Goal: Use online tool/utility: Utilize a website feature to perform a specific function

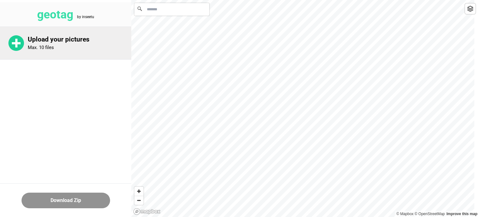
click at [66, 35] on div "Upload your pictures Max. 10 files" at bounding box center [65, 43] width 131 height 32
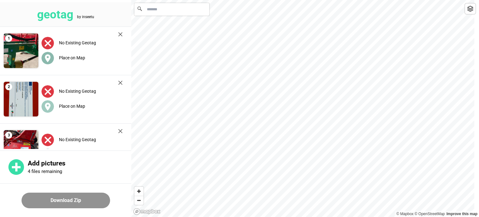
click at [76, 56] on label "Place on Map" at bounding box center [72, 57] width 26 height 5
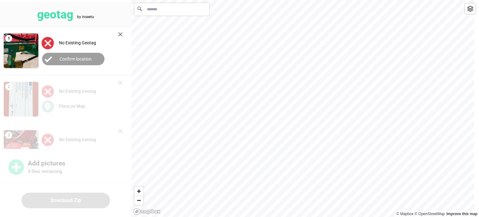
click at [68, 57] on label "Confirm location" at bounding box center [76, 58] width 32 height 5
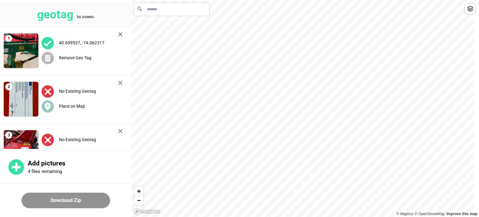
click at [83, 54] on div "Remove Geo Tag" at bounding box center [81, 57] width 81 height 13
click at [473, 8] on div at bounding box center [470, 8] width 11 height 11
click at [79, 55] on label "Place on Map" at bounding box center [72, 57] width 26 height 5
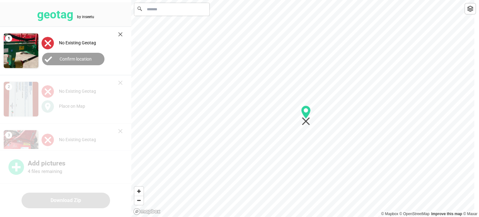
click at [305, 0] on div at bounding box center [305, 0] width 348 height 0
click at [65, 106] on div "1 No Existing Geotag Confirm location 2 No Existing Geotag Place on Map 3 No Ex…" at bounding box center [65, 172] width 131 height 290
click at [75, 56] on label "Confirm location" at bounding box center [76, 58] width 32 height 5
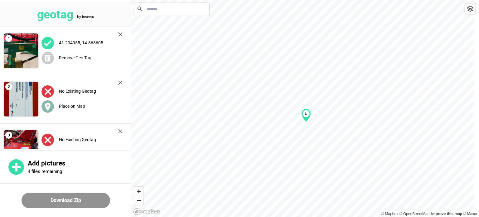
click at [71, 105] on label "Place on Map" at bounding box center [72, 106] width 26 height 5
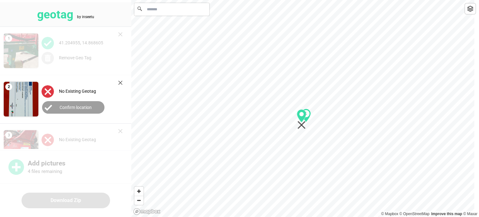
drag, startPoint x: 302, startPoint y: 108, endPoint x: 301, endPoint y: 118, distance: 10.7
click at [301, 0] on div "1" at bounding box center [305, 0] width 348 height 0
click at [82, 106] on label "Confirm location" at bounding box center [76, 107] width 32 height 5
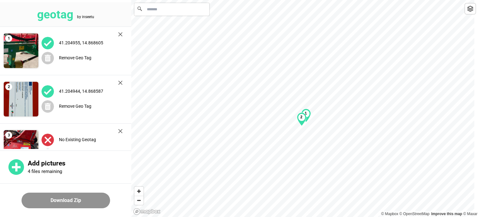
click at [79, 139] on label "No Existing Geotag" at bounding box center [77, 139] width 37 height 5
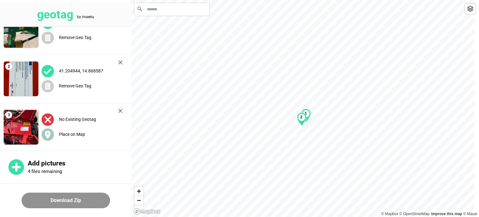
scroll to position [31, 0]
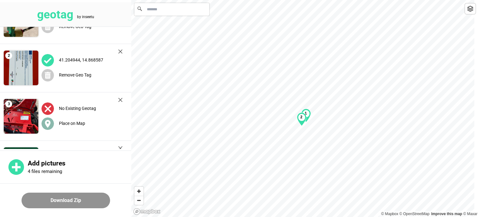
click at [78, 123] on label "Place on Map" at bounding box center [72, 123] width 26 height 5
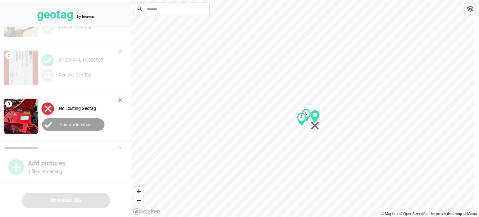
click at [313, 0] on div "1 2" at bounding box center [305, 0] width 348 height 0
click at [70, 119] on button "Confirm location" at bounding box center [73, 124] width 62 height 12
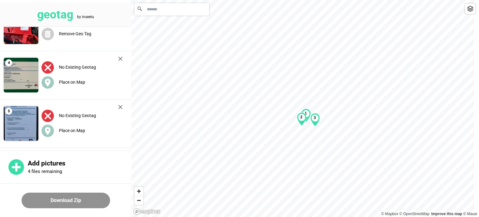
scroll to position [125, 0]
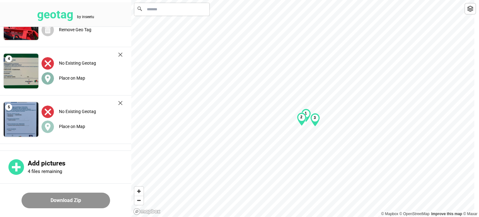
click at [74, 77] on label "Place on Map" at bounding box center [72, 77] width 26 height 5
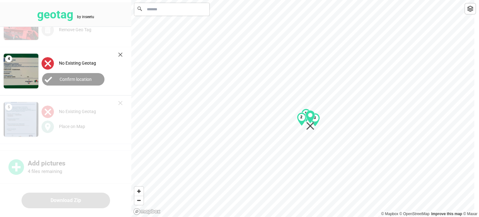
drag, startPoint x: 304, startPoint y: 111, endPoint x: 309, endPoint y: 119, distance: 10.1
click at [309, 0] on div "1 2 3" at bounding box center [305, 0] width 348 height 0
click at [77, 122] on div "1 41.204955, 14.868605 Remove Geo Tag 2 41.204944, 14.868587 Remove Geo Tag 3 4…" at bounding box center [65, 47] width 131 height 290
click at [75, 126] on div "1 41.204955, 14.868605 Remove Geo Tag 2 41.204944, 14.868587 Remove Geo Tag 3 4…" at bounding box center [65, 47] width 131 height 290
click at [86, 77] on label "Confirm location" at bounding box center [76, 79] width 32 height 5
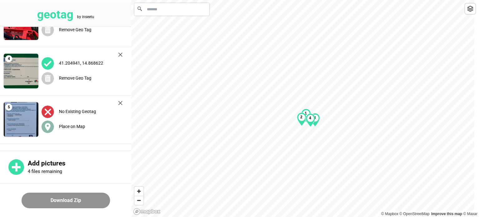
click at [75, 128] on label "Place on Map" at bounding box center [72, 126] width 26 height 5
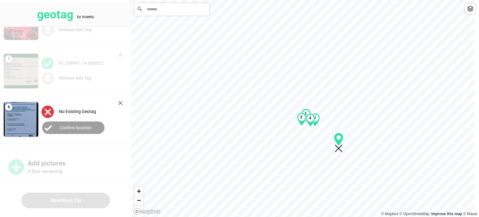
click at [340, 0] on div "1 2 3 4" at bounding box center [305, 0] width 348 height 0
click at [369, 0] on div "1 2 3 4" at bounding box center [305, 0] width 348 height 0
click at [81, 124] on button "Confirm location" at bounding box center [73, 127] width 62 height 12
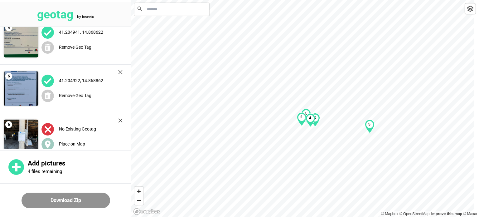
scroll to position [156, 0]
click at [79, 143] on label "Place on Map" at bounding box center [72, 143] width 26 height 5
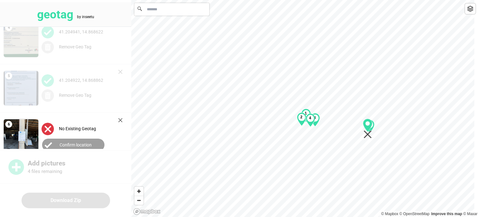
drag, startPoint x: 300, startPoint y: 111, endPoint x: 365, endPoint y: 131, distance: 67.9
click at [365, 0] on div "1 2 3 4 5" at bounding box center [305, 0] width 348 height 0
click at [85, 141] on button "Confirm location" at bounding box center [73, 144] width 62 height 12
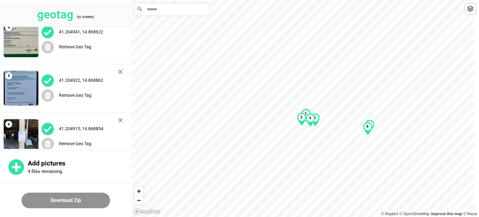
click at [65, 202] on button "Download Zip" at bounding box center [66, 200] width 89 height 16
